Goal: Share content

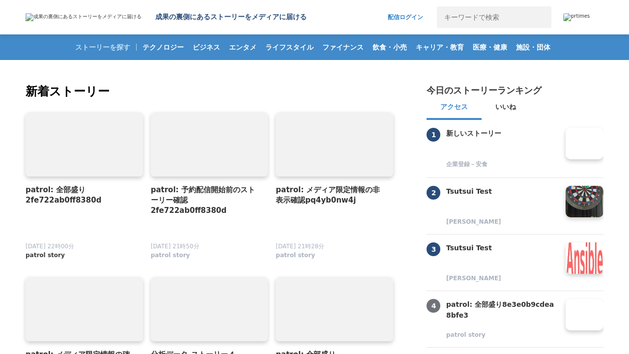
click at [40, 255] on span "patrol story" at bounding box center [45, 255] width 39 height 8
click at [84, 144] on link at bounding box center [84, 145] width 123 height 68
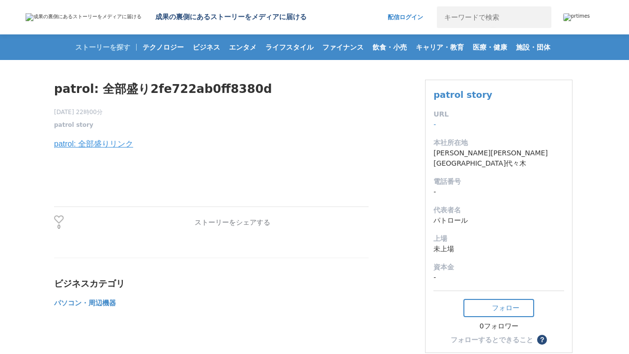
click at [93, 145] on link "patrol: 全部盛りリンク" at bounding box center [93, 144] width 79 height 8
click at [289, 224] on link at bounding box center [290, 223] width 16 height 16
click at [313, 224] on button at bounding box center [314, 223] width 16 height 16
click at [337, 224] on button at bounding box center [337, 223] width 16 height 16
